Goal: Manage account settings

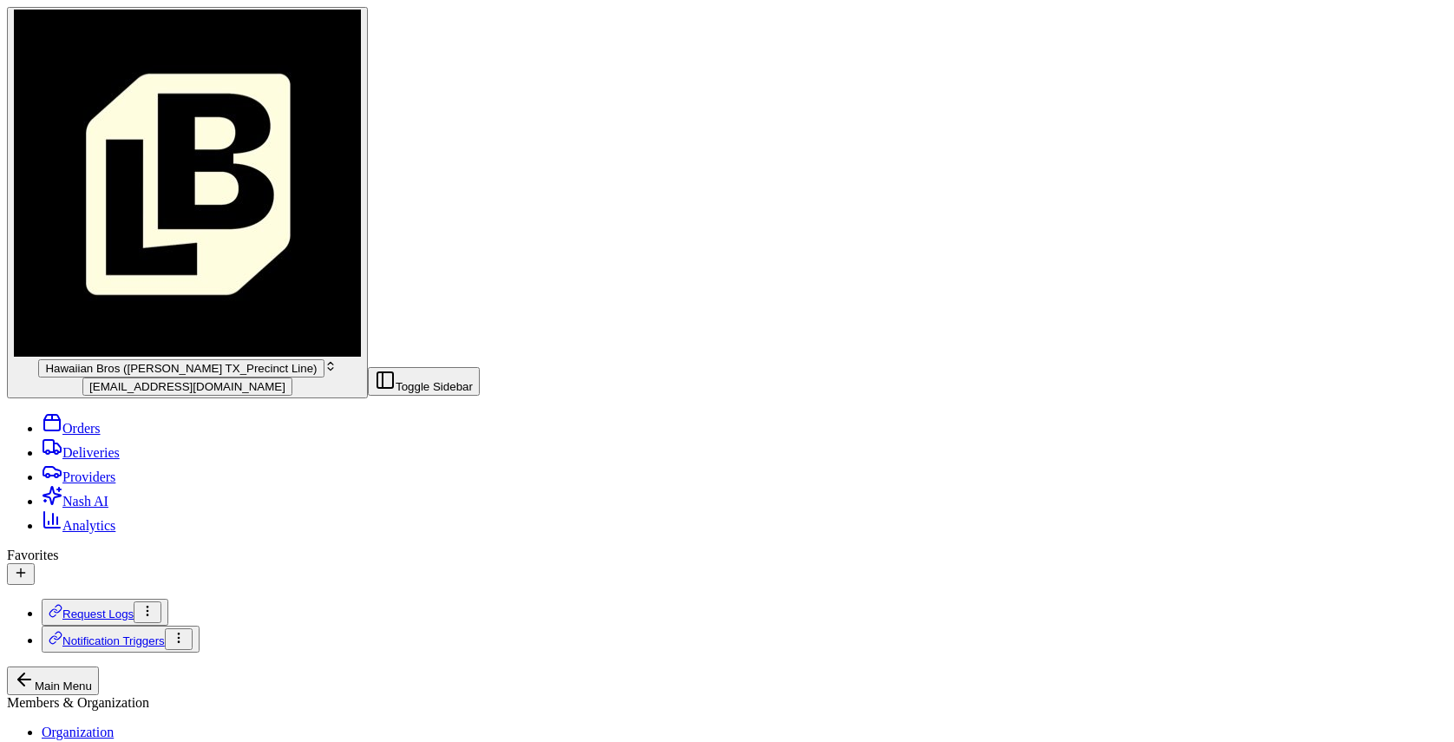
click at [97, 362] on span "Hawaiian Bros ([PERSON_NAME] TX_Precinct Line)" at bounding box center [181, 368] width 272 height 13
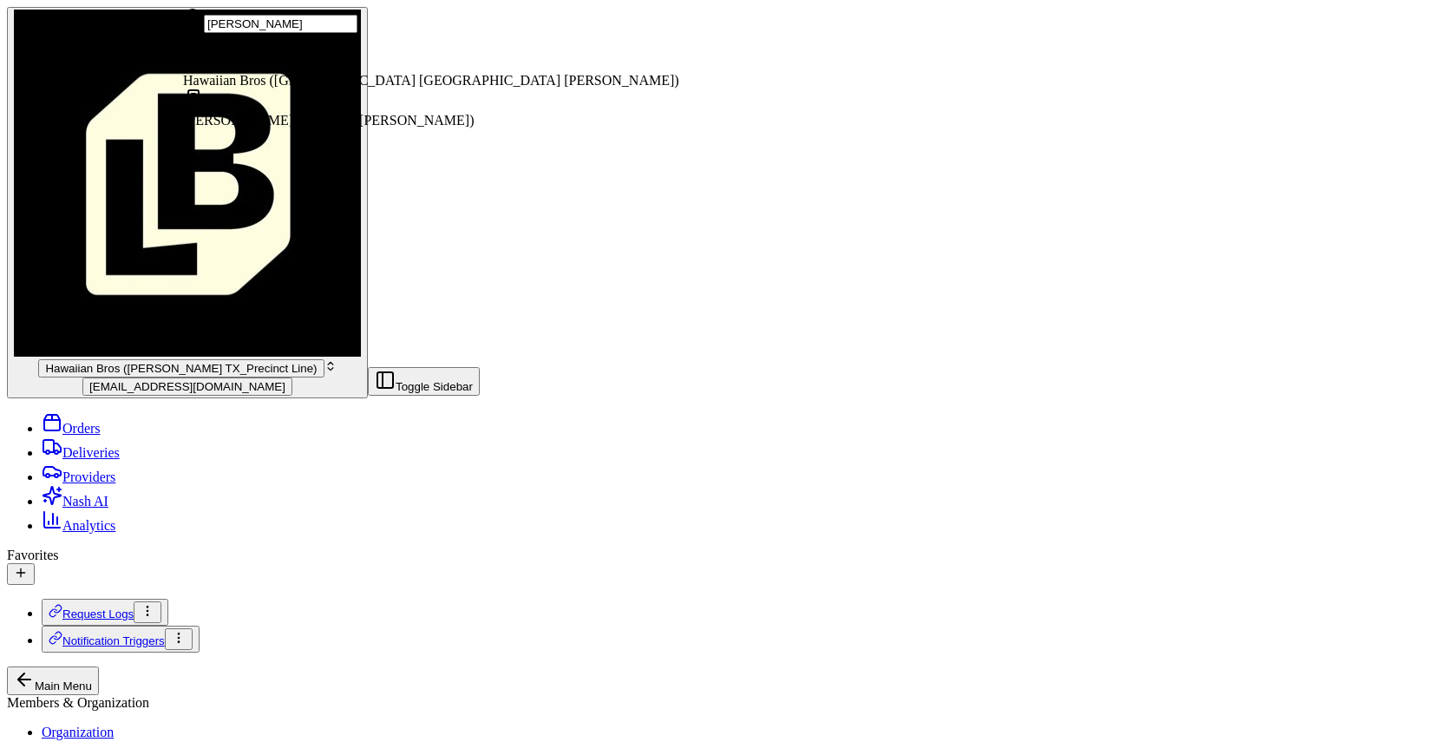
type input "[PERSON_NAME]"
click at [278, 88] on div "Hawaiian Bros ([GEOGRAPHIC_DATA] [GEOGRAPHIC_DATA] [PERSON_NAME])" at bounding box center [431, 69] width 496 height 40
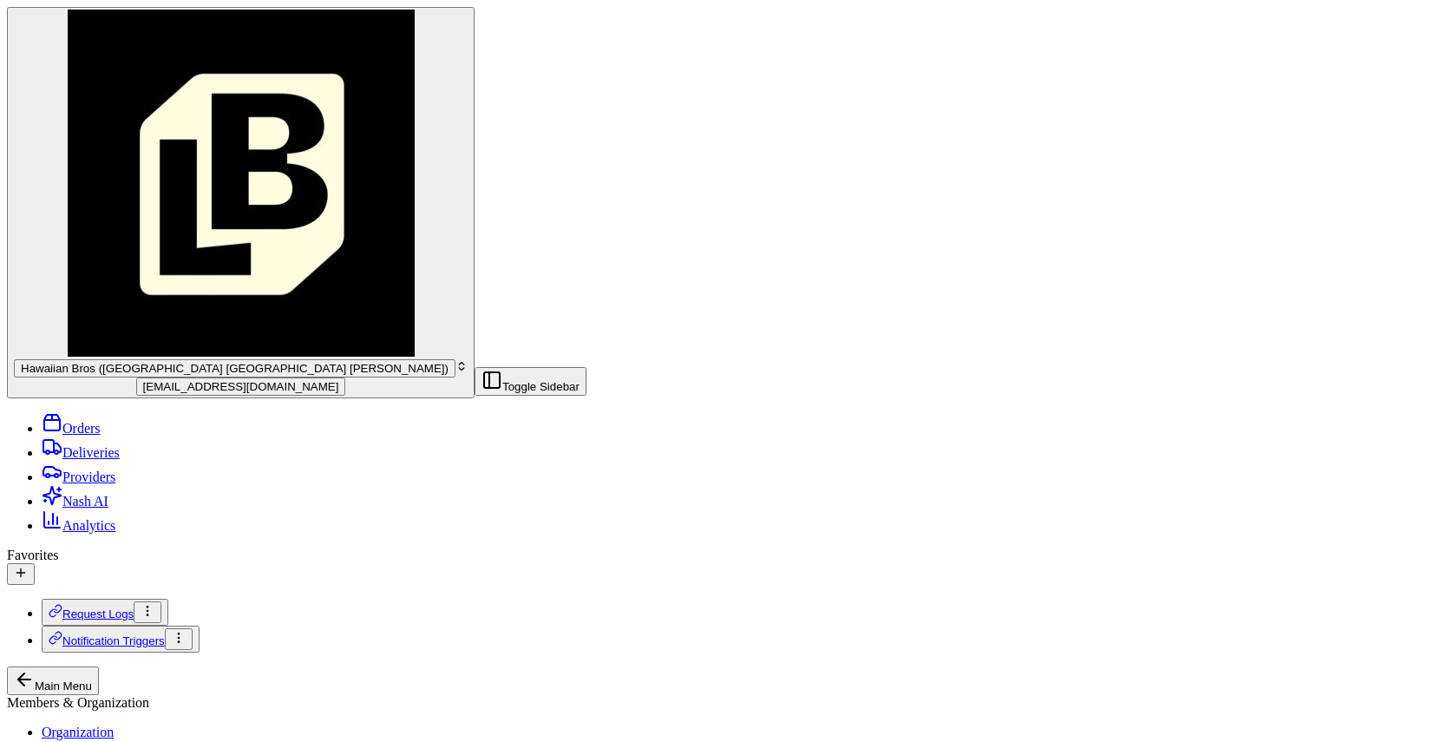
click at [19, 666] on button "Main Menu" at bounding box center [53, 680] width 92 height 29
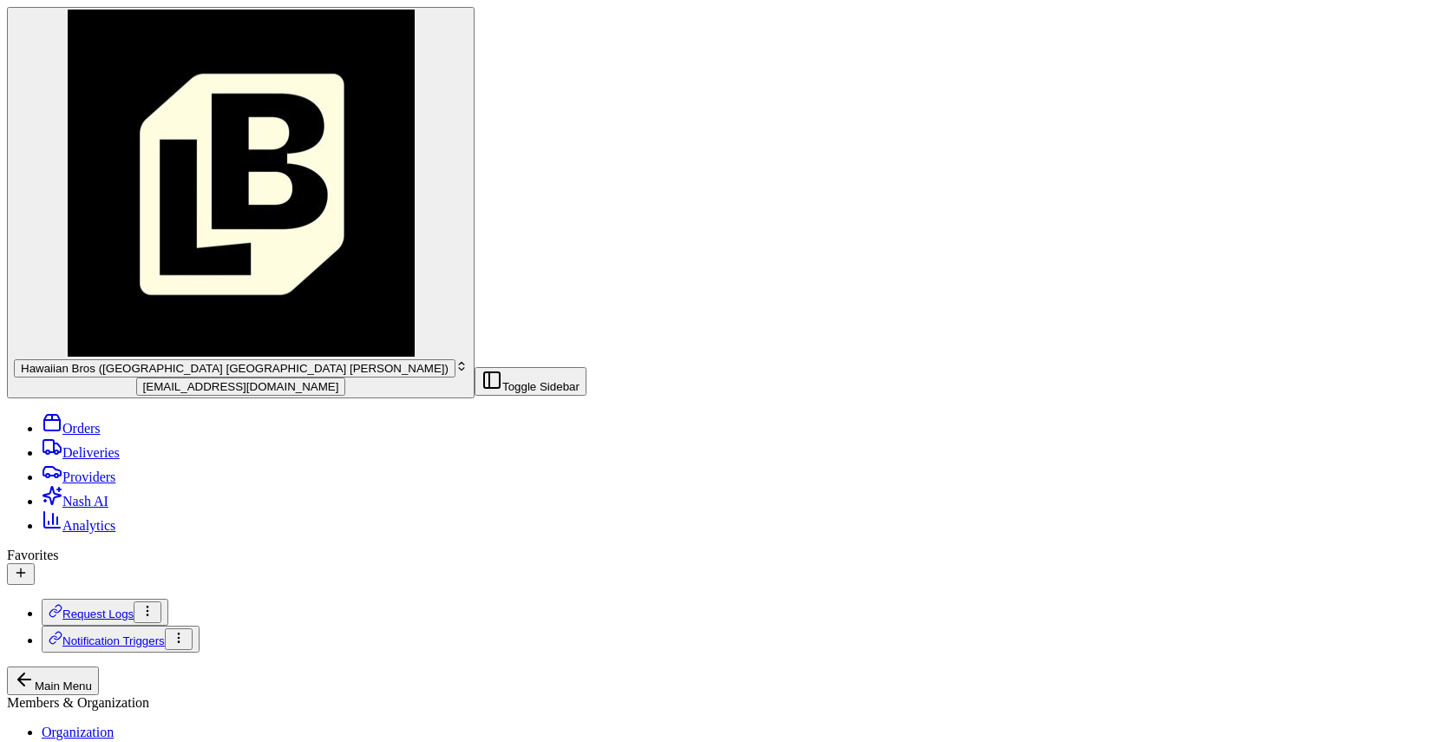
click at [100, 421] on link "Orders" at bounding box center [71, 428] width 59 height 15
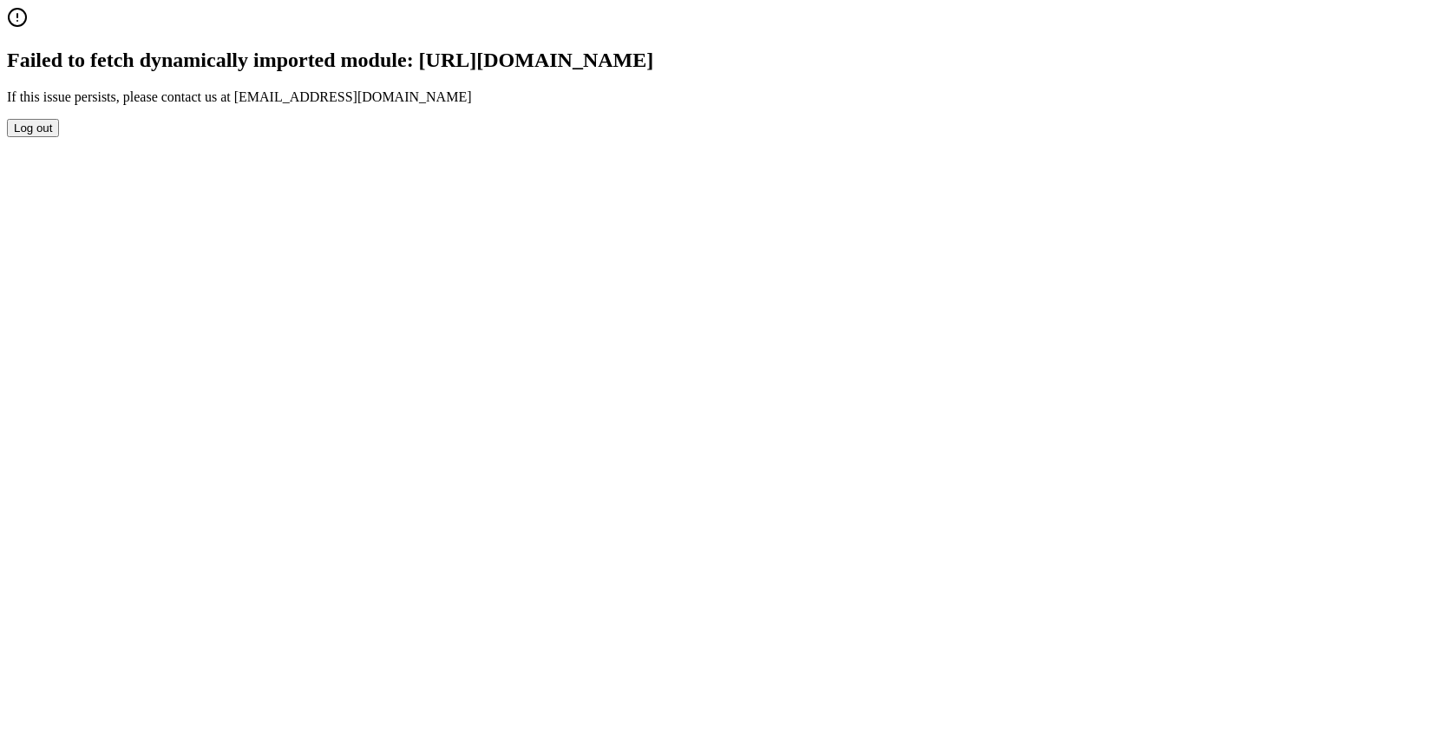
click at [59, 137] on button "Log out" at bounding box center [33, 128] width 52 height 18
